Goal: Check status: Check status

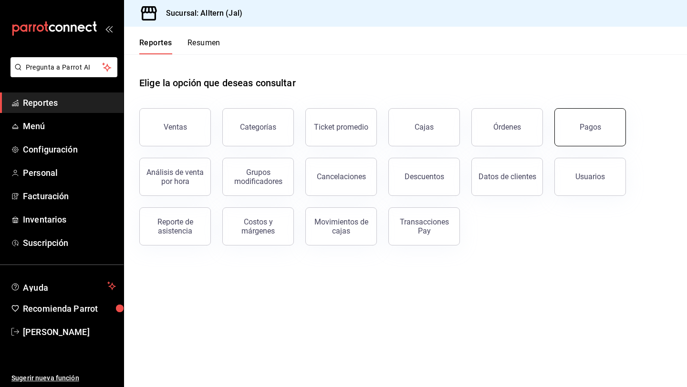
click at [575, 124] on button "Pagos" at bounding box center [590, 127] width 72 height 38
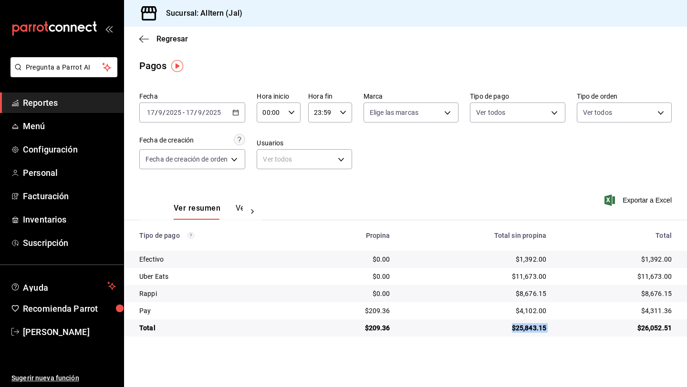
drag, startPoint x: 507, startPoint y: 330, endPoint x: 565, endPoint y: 328, distance: 58.2
click at [565, 329] on tr "Total $209.36 $25,843.15 $26,052.51" at bounding box center [405, 328] width 563 height 17
click at [464, 348] on main "Regresar Pagos Fecha [DATE] [DATE] - [DATE] [DATE] Hora inicio 00:00 Hora inici…" at bounding box center [405, 207] width 563 height 361
click at [239, 115] on icon "button" at bounding box center [235, 112] width 7 height 7
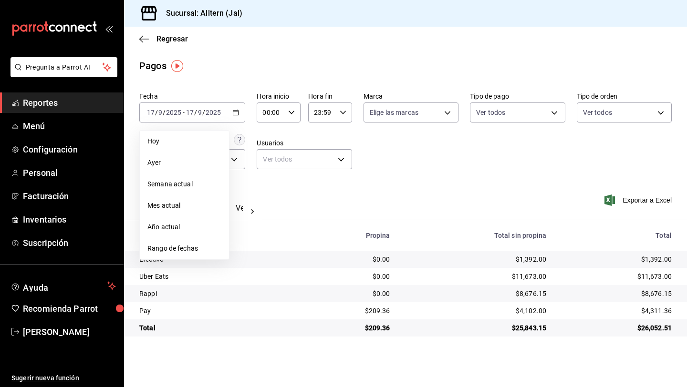
click at [190, 213] on li "Mes actual" at bounding box center [184, 205] width 89 height 21
